Goal: Transaction & Acquisition: Purchase product/service

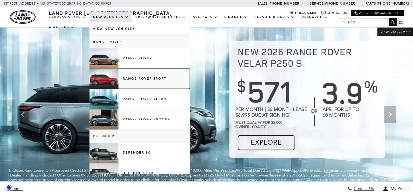
click at [134, 80] on link "Range Rover Sport" at bounding box center [139, 79] width 100 height 20
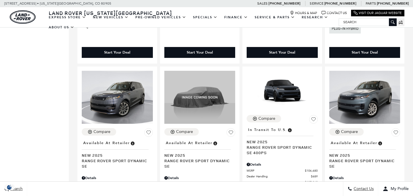
scroll to position [970, 0]
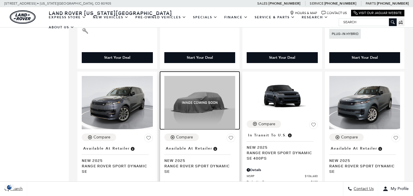
click at [202, 91] on img at bounding box center [199, 102] width 71 height 53
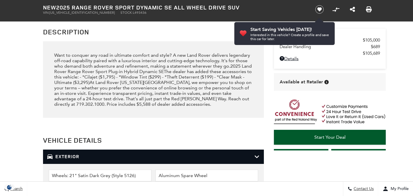
scroll to position [594, 0]
